Goal: Check status: Check status

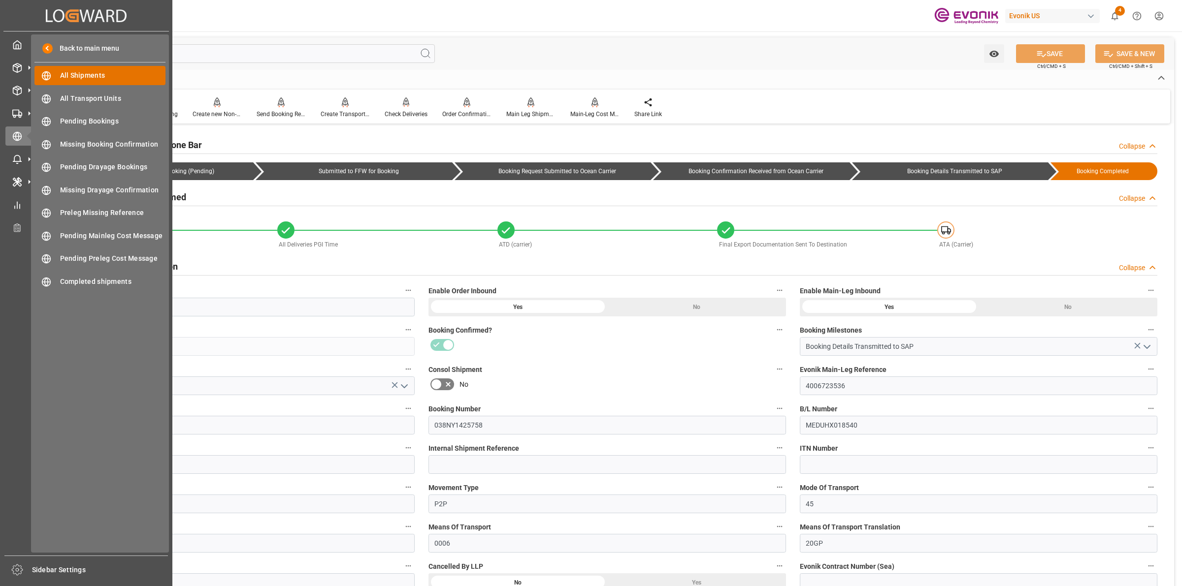
click at [77, 72] on span "All Shipments" at bounding box center [113, 75] width 106 height 10
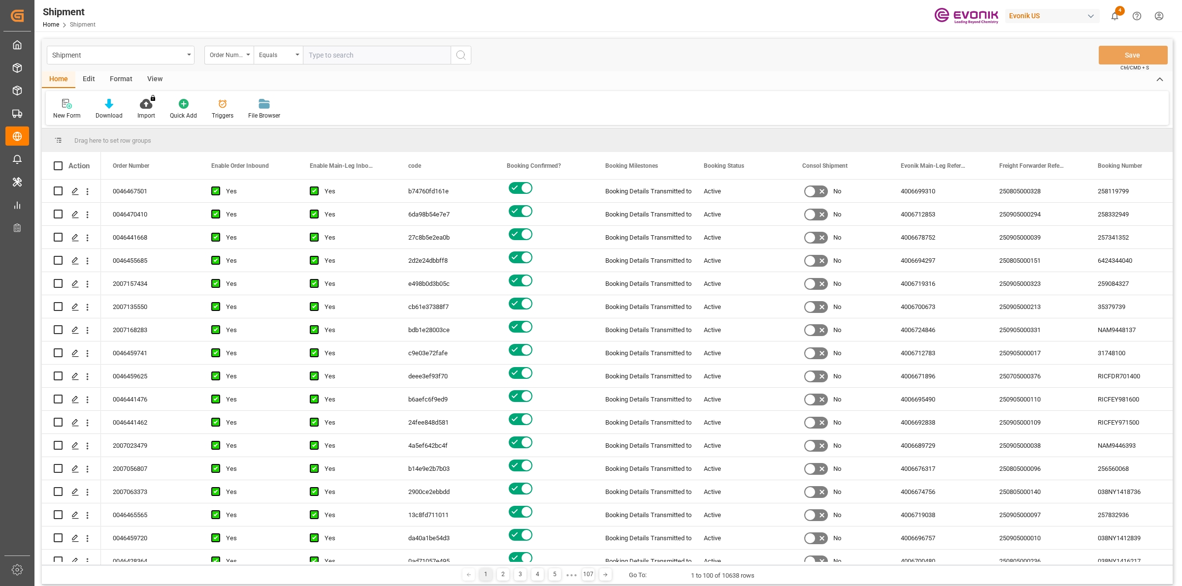
click at [333, 57] on input "text" at bounding box center [377, 55] width 148 height 19
paste input "2007188845"
type input "2007188845"
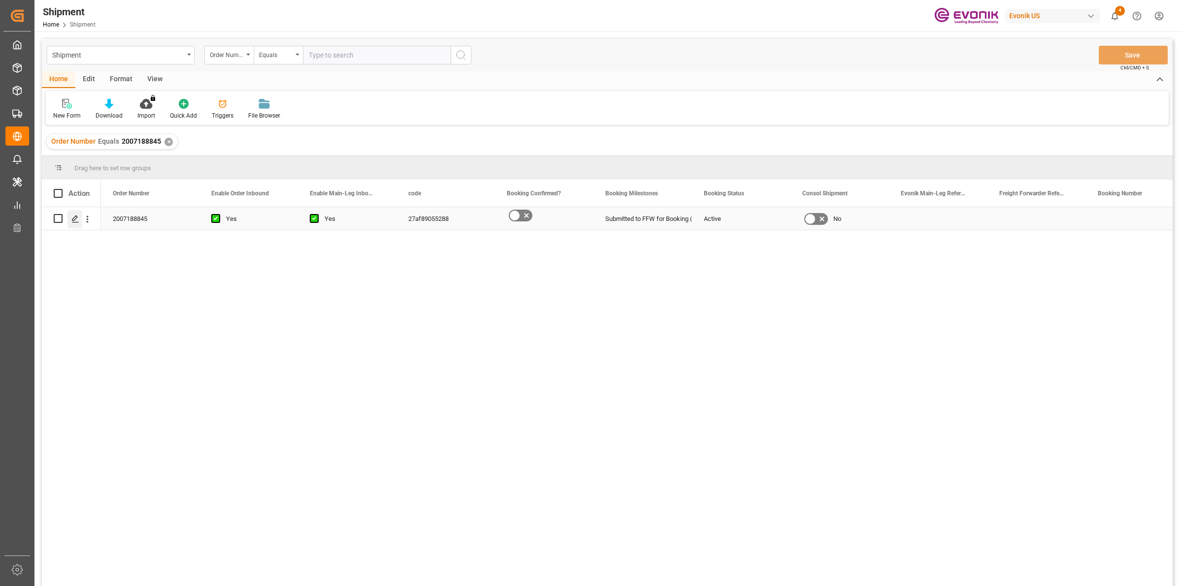
click at [74, 218] on icon "Press SPACE to select this row." at bounding box center [75, 219] width 8 height 8
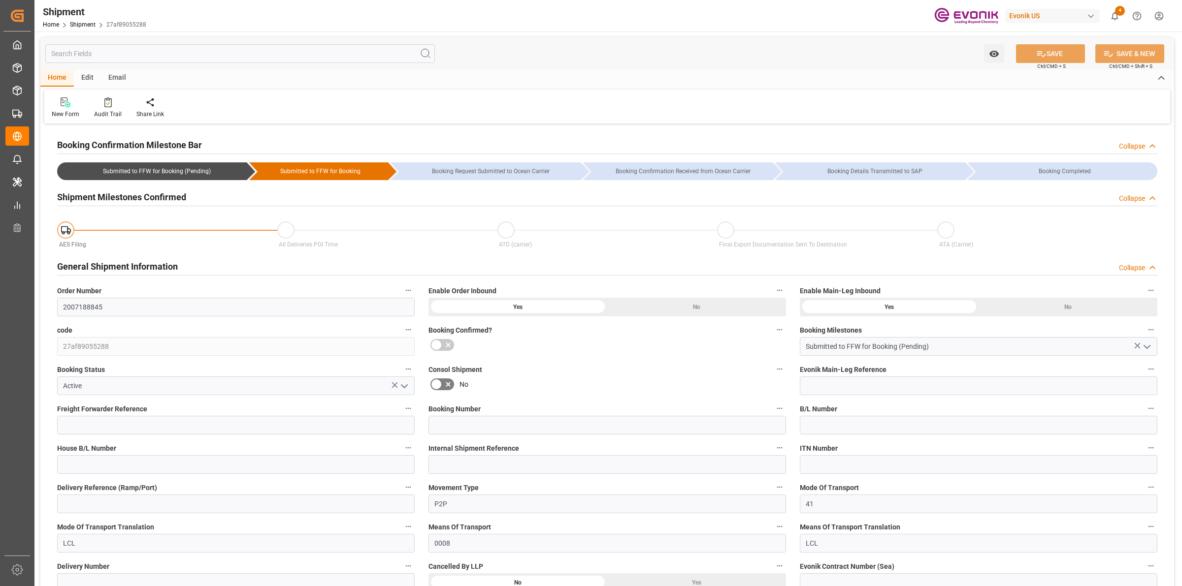
type input "AC Containerline"
type input "Leschaco Inc."
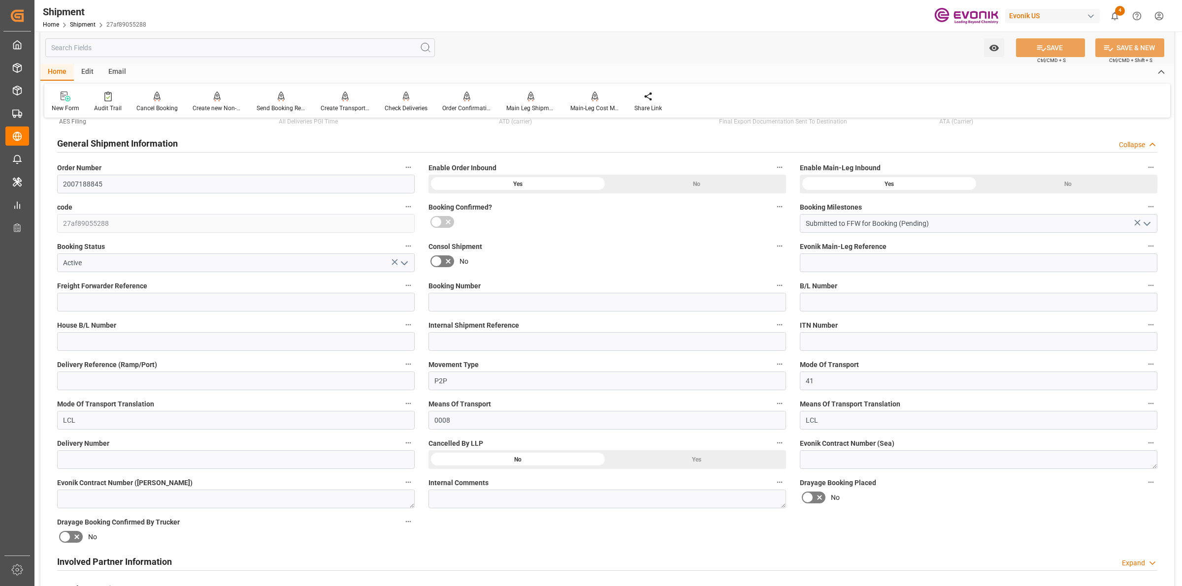
scroll to position [369, 0]
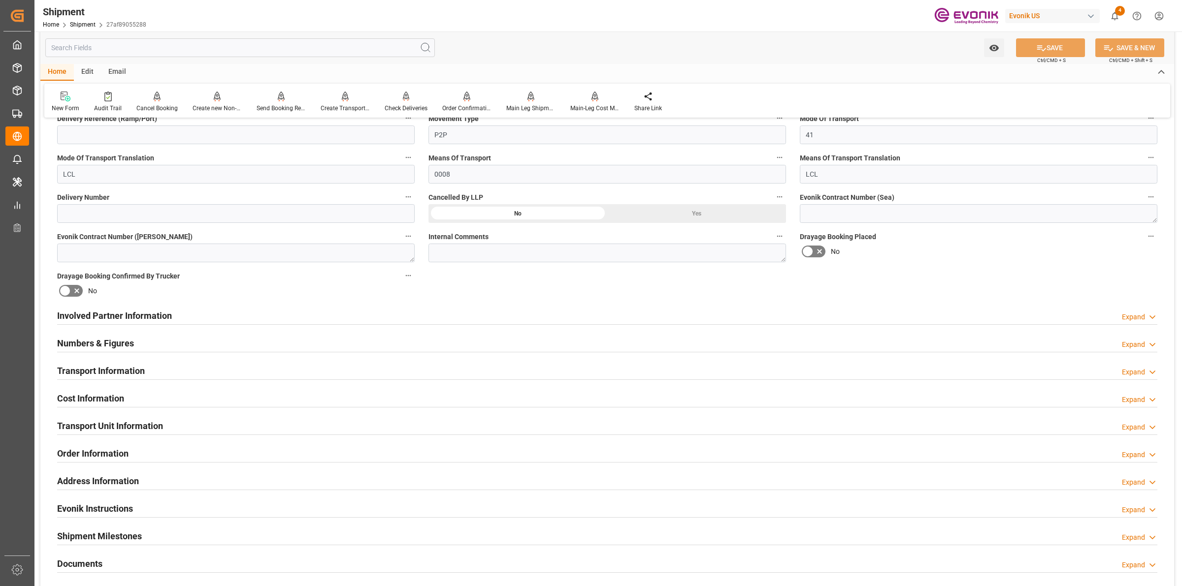
click at [151, 311] on h2 "Involved Partner Information" at bounding box center [114, 315] width 115 height 13
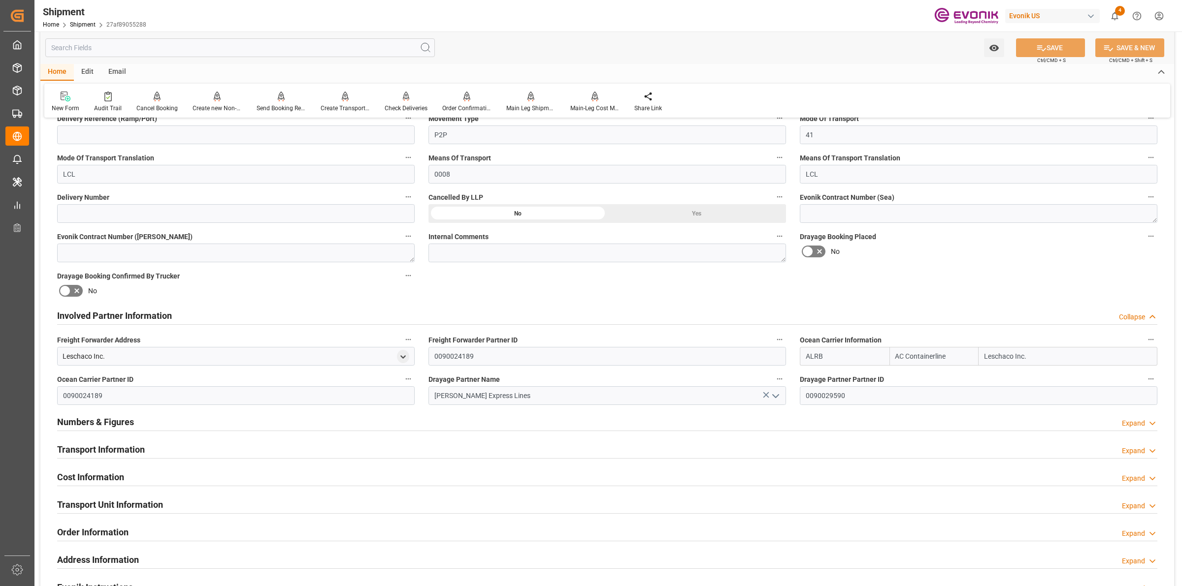
click at [148, 314] on h2 "Involved Partner Information" at bounding box center [114, 315] width 115 height 13
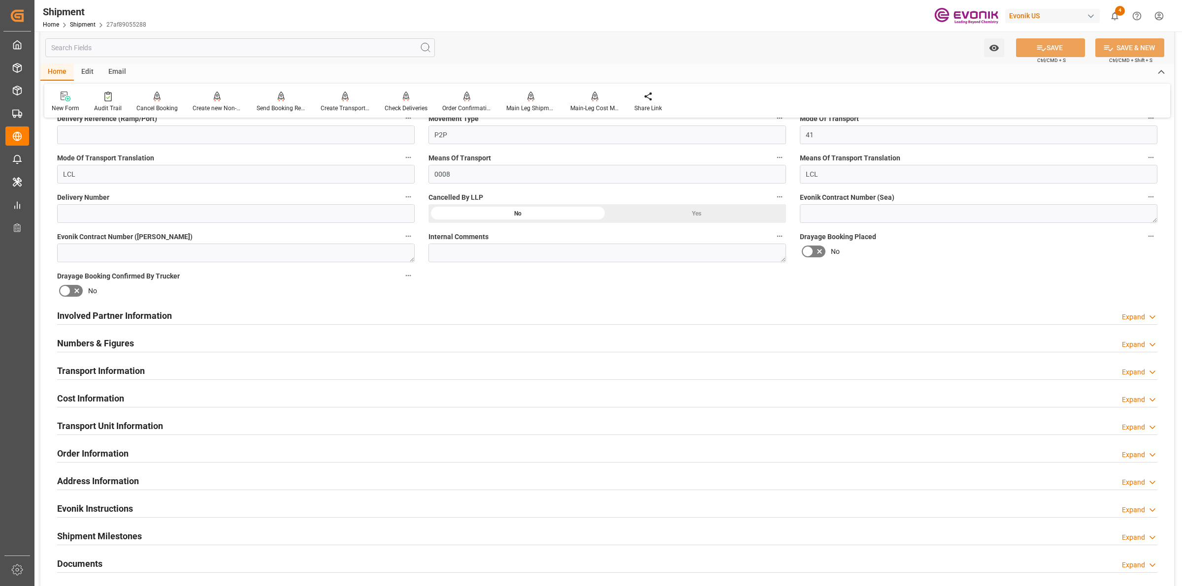
click at [164, 343] on div "Numbers & Figures Expand" at bounding box center [607, 342] width 1100 height 19
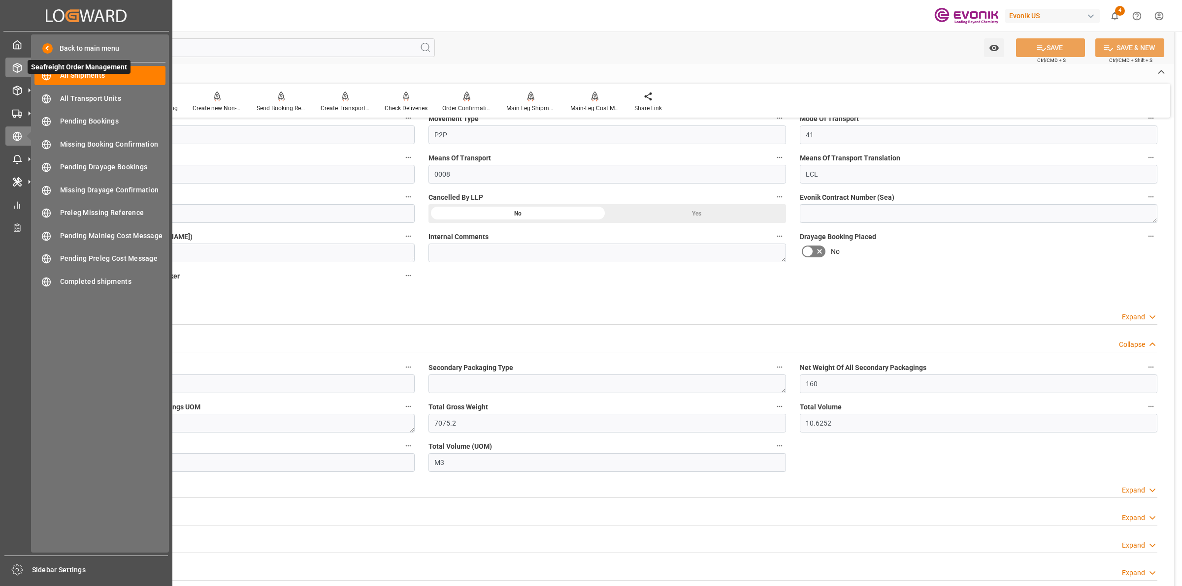
click at [20, 72] on icon at bounding box center [17, 68] width 10 height 10
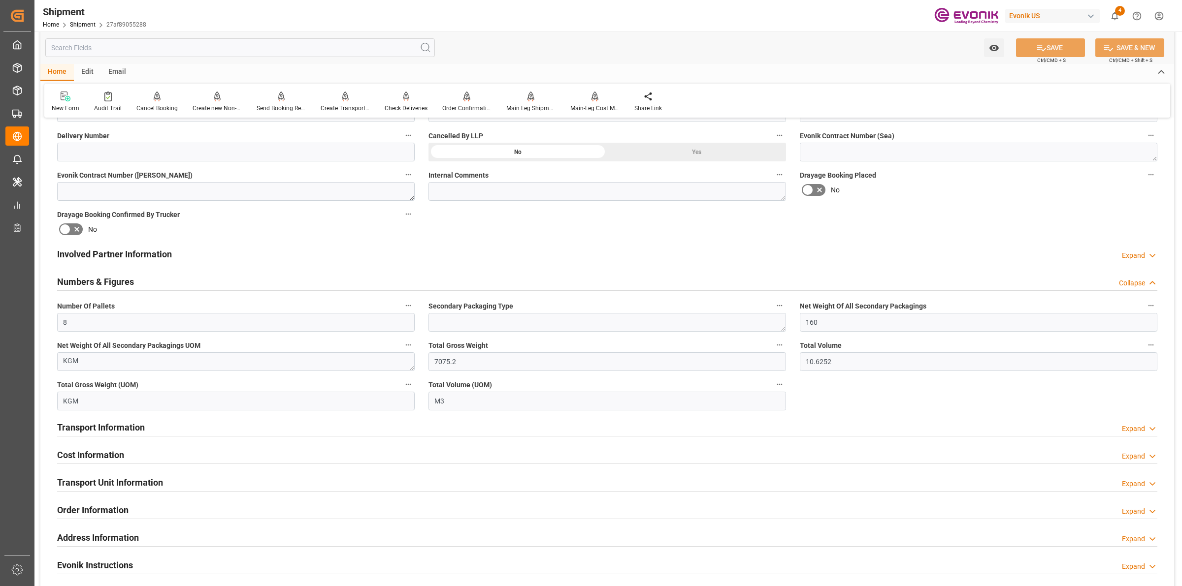
scroll to position [492, 0]
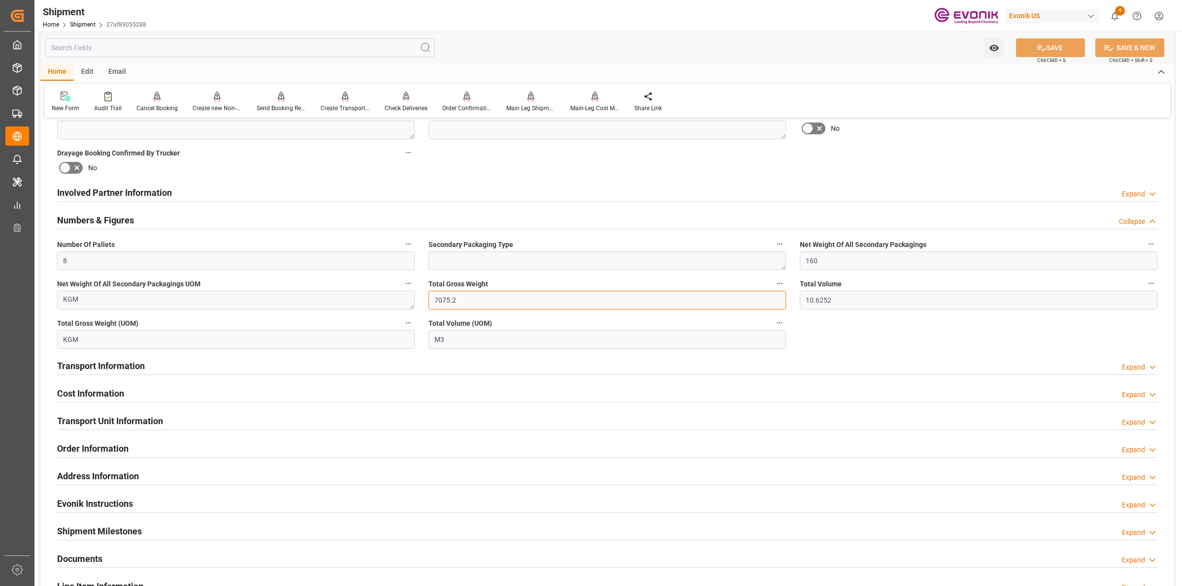
drag, startPoint x: 460, startPoint y: 297, endPoint x: 378, endPoint y: 282, distance: 84.1
click at [378, 282] on div "Booking Confirmation Milestone Bar Collapse Submitted to FFW for Booking (Pendi…" at bounding box center [606, 202] width 1133 height 1136
drag, startPoint x: 849, startPoint y: 294, endPoint x: 842, endPoint y: 282, distance: 13.9
click at [790, 291] on div "Booking Confirmation Milestone Bar Collapse Submitted to FFW for Booking (Pendi…" at bounding box center [606, 202] width 1133 height 1136
click at [119, 369] on h2 "Transport Information" at bounding box center [101, 365] width 88 height 13
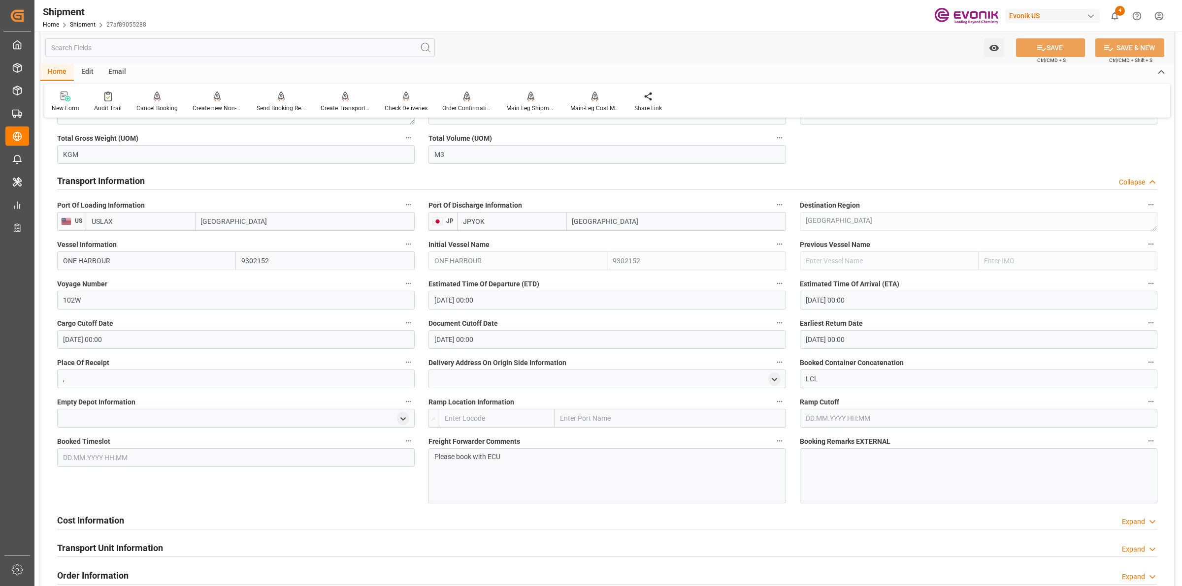
scroll to position [677, 0]
